Goal: Task Accomplishment & Management: Manage account settings

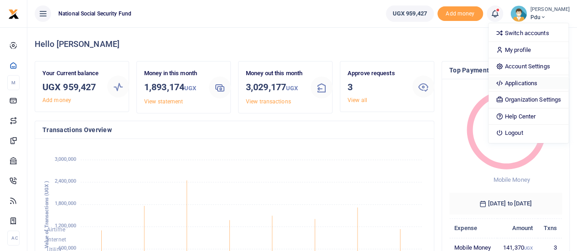
scroll to position [121, 106]
click at [522, 66] on link "Account Settings" at bounding box center [528, 66] width 80 height 13
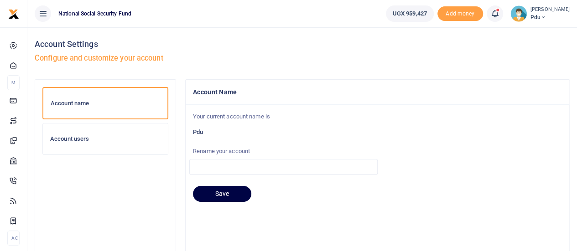
click at [67, 137] on h6 "Account users" at bounding box center [105, 138] width 110 height 7
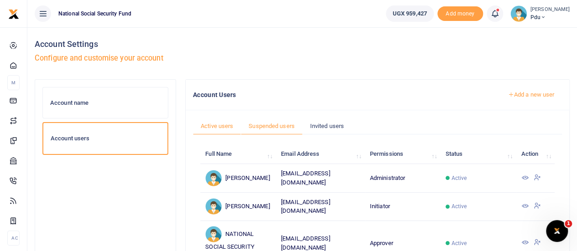
click at [258, 127] on link "Suspended users" at bounding box center [272, 126] width 62 height 17
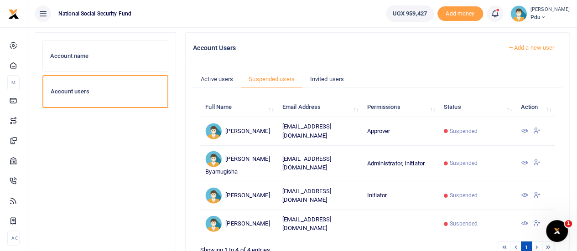
scroll to position [91, 0]
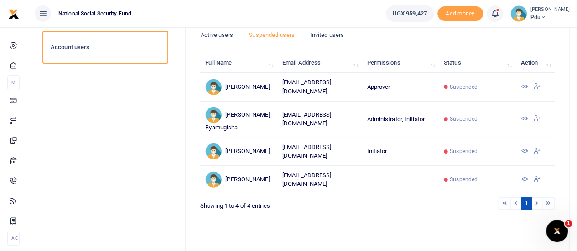
click at [524, 147] on icon at bounding box center [523, 150] width 7 height 7
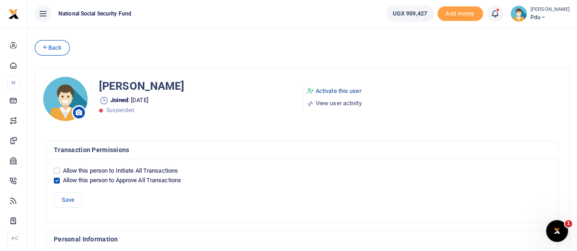
click at [330, 90] on link "Activate this user" at bounding box center [333, 91] width 55 height 9
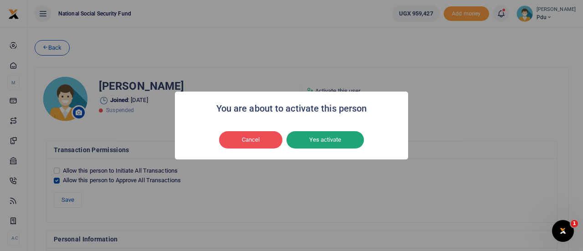
click at [313, 140] on button "Yes activate" at bounding box center [325, 139] width 77 height 17
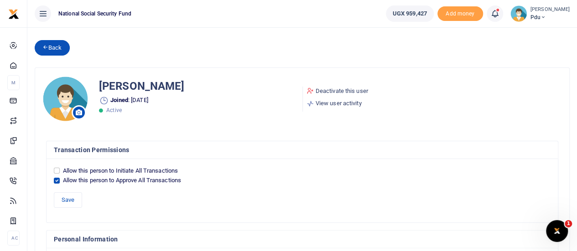
click at [55, 45] on link "Back" at bounding box center [52, 47] width 35 height 15
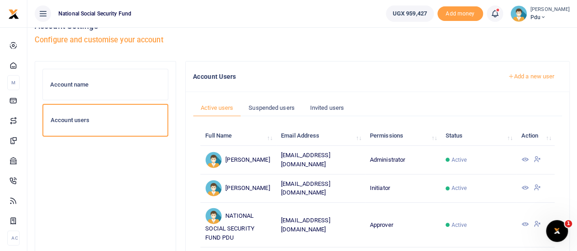
scroll to position [15, 0]
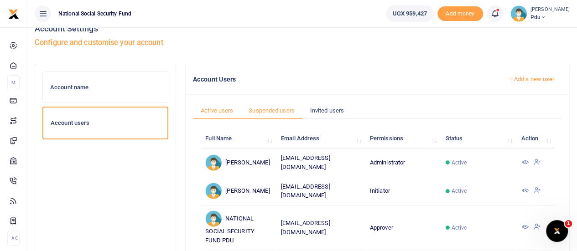
click at [271, 108] on link "Suspended users" at bounding box center [272, 110] width 62 height 17
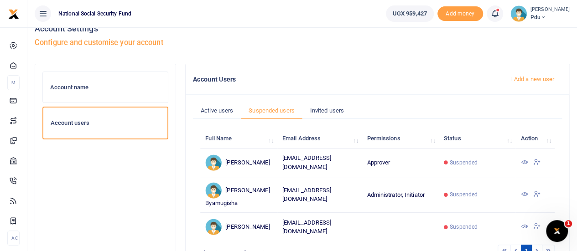
scroll to position [61, 0]
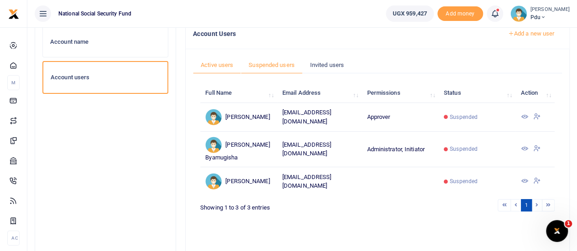
click at [214, 64] on link "Active users" at bounding box center [217, 65] width 48 height 17
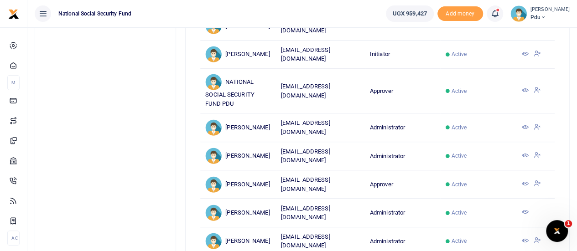
scroll to position [107, 0]
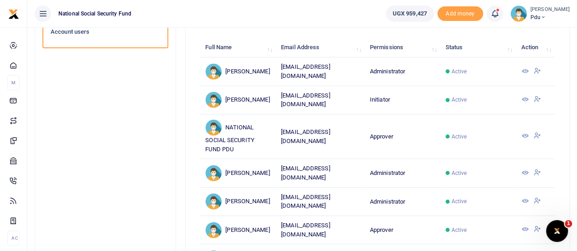
click at [524, 139] on icon at bounding box center [524, 135] width 7 height 7
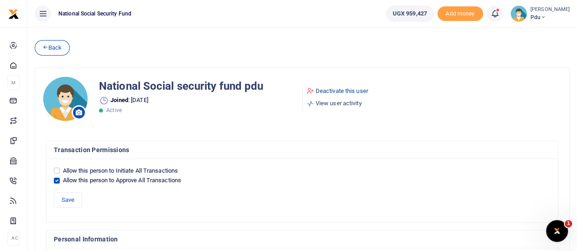
click at [324, 88] on link "Deactivate this user" at bounding box center [337, 91] width 62 height 9
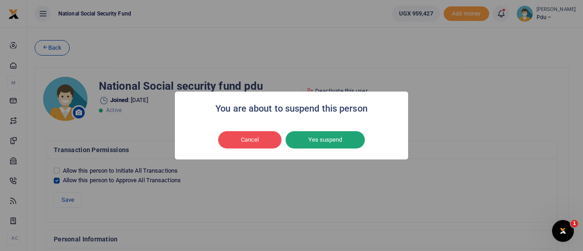
click at [328, 143] on button "Yes suspend" at bounding box center [325, 139] width 79 height 17
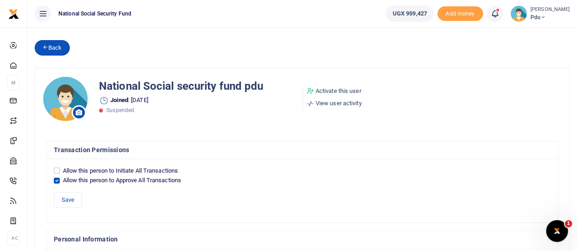
click at [54, 48] on link "Back" at bounding box center [52, 47] width 35 height 15
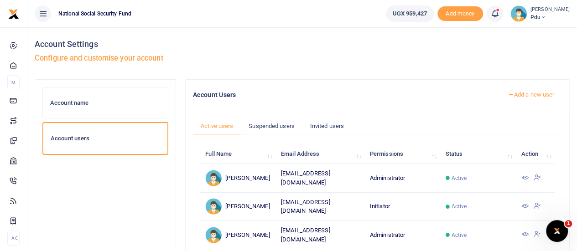
click at [541, 16] on icon at bounding box center [542, 17] width 5 height 6
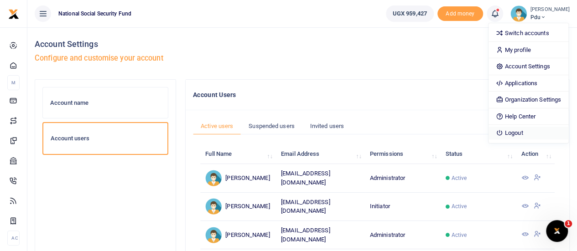
click at [519, 131] on link "Logout" at bounding box center [528, 133] width 80 height 13
